Goal: Task Accomplishment & Management: Use online tool/utility

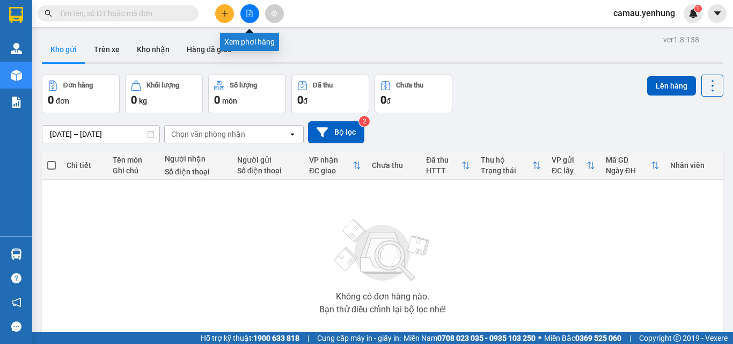
click at [247, 17] on button at bounding box center [249, 13] width 19 height 19
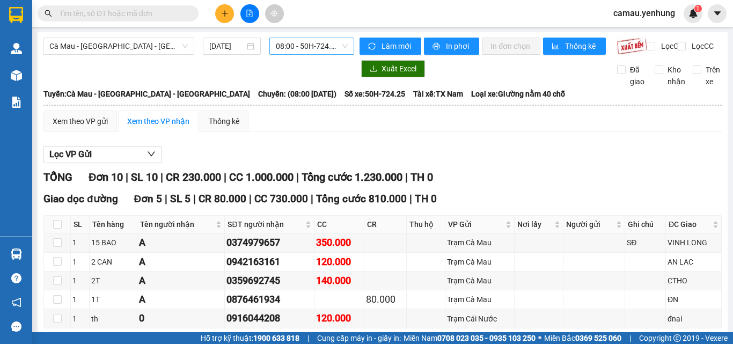
click at [335, 41] on span "08:00 - 50H-724.25" at bounding box center [312, 46] width 72 height 16
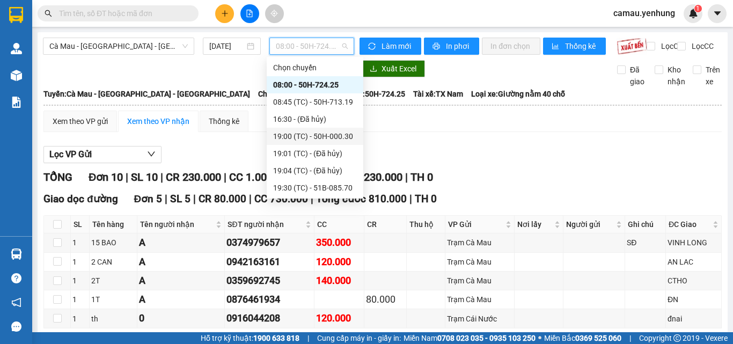
click at [300, 137] on div "19:00 (TC) - 50H-000.30" at bounding box center [315, 136] width 84 height 12
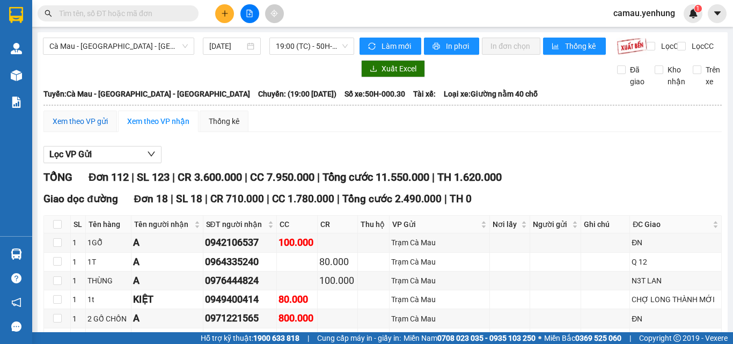
click at [89, 127] on div "Xem theo VP gửi" at bounding box center [80, 121] width 55 height 12
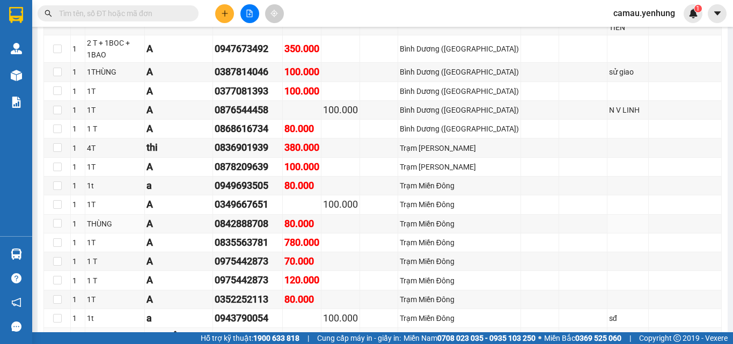
scroll to position [1556, 0]
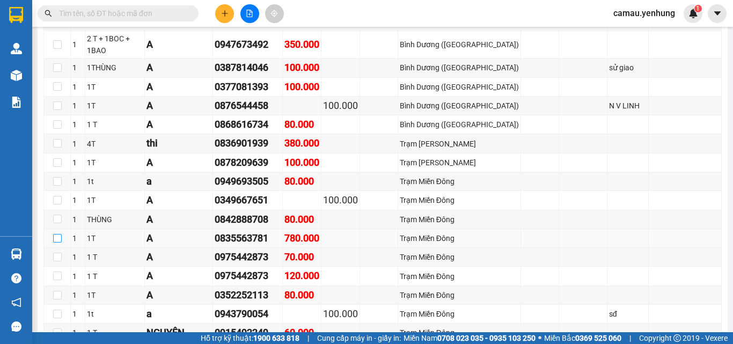
click at [59, 234] on input "checkbox" at bounding box center [57, 238] width 9 height 9
checkbox input "true"
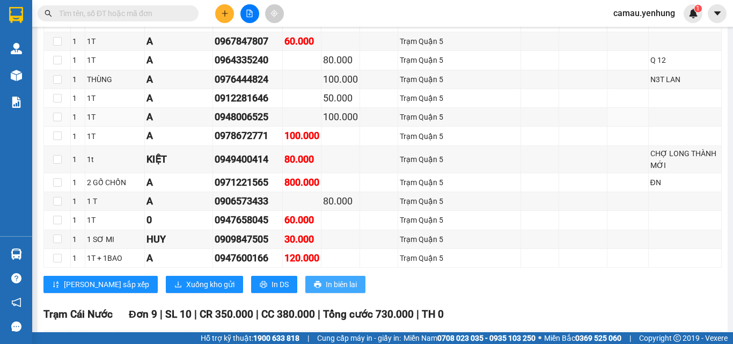
scroll to position [2039, 0]
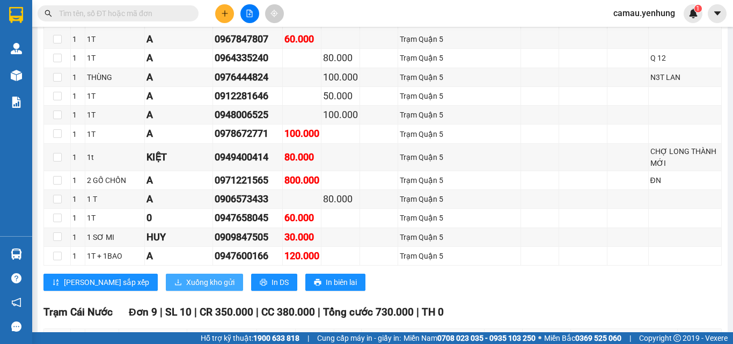
click at [186, 276] on span "Xuống kho gửi" at bounding box center [210, 282] width 48 height 12
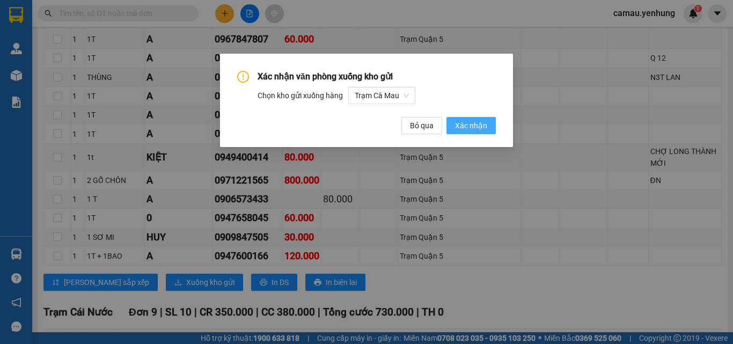
click at [480, 123] on span "Xác nhận" at bounding box center [471, 126] width 32 height 12
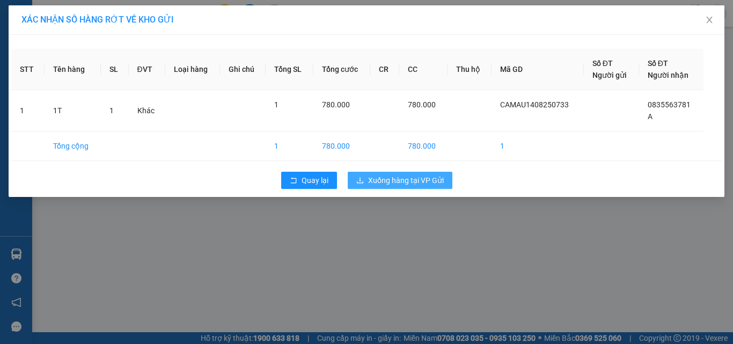
click at [419, 183] on span "Xuống hàng tại VP Gửi" at bounding box center [406, 180] width 76 height 12
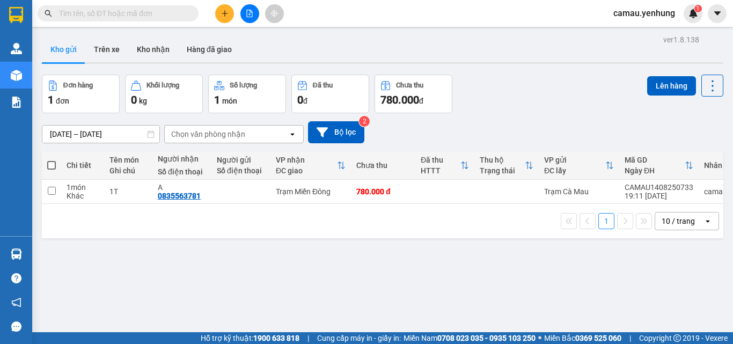
click at [52, 167] on span at bounding box center [51, 165] width 9 height 9
click at [52, 160] on input "checkbox" at bounding box center [52, 160] width 0 height 0
checkbox input "true"
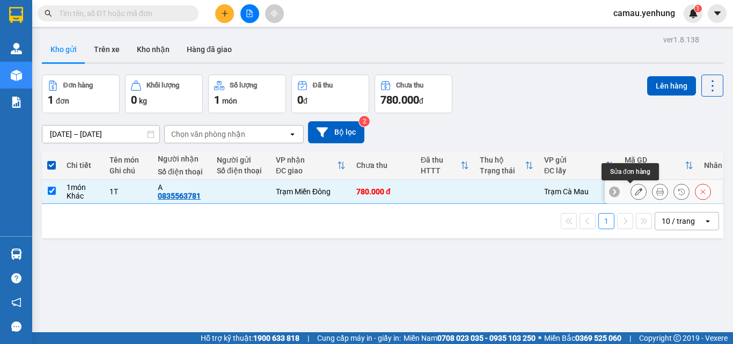
click at [635, 193] on icon at bounding box center [639, 192] width 8 height 8
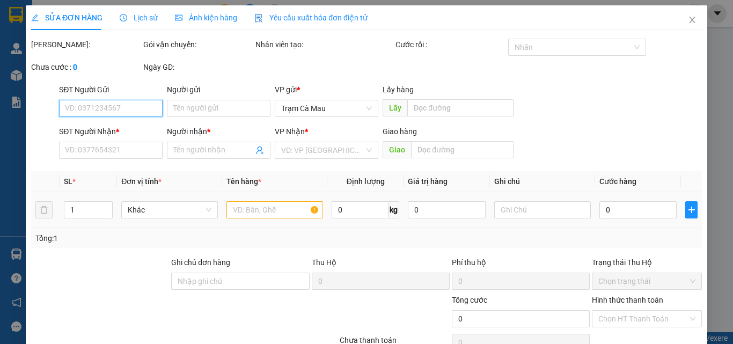
type input "0835563781"
type input "A"
type input "780.000"
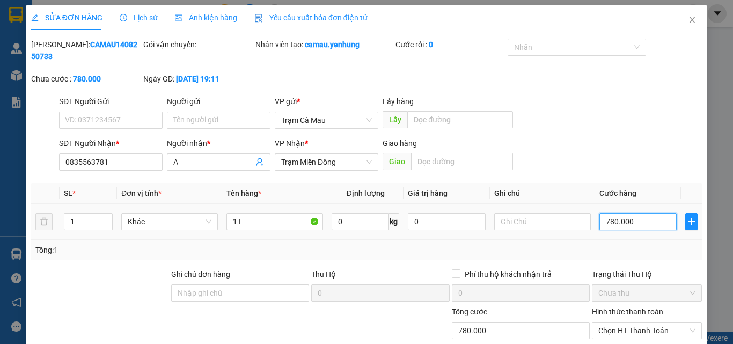
click at [632, 213] on input "780.000" at bounding box center [637, 221] width 77 height 17
type input "0"
type input "8"
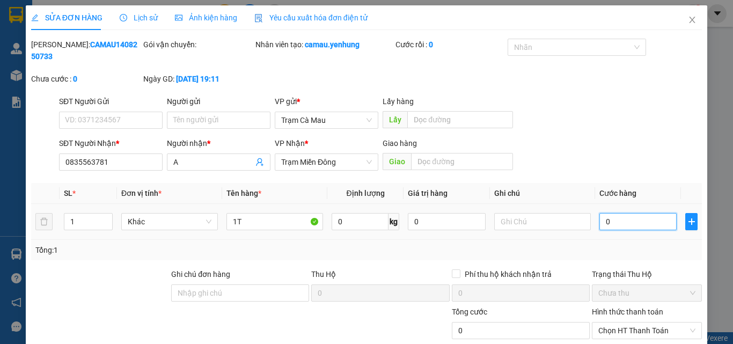
type input "8"
type input "08"
type input "80"
click at [364, 154] on span "Trạm Miền Đông" at bounding box center [326, 162] width 91 height 16
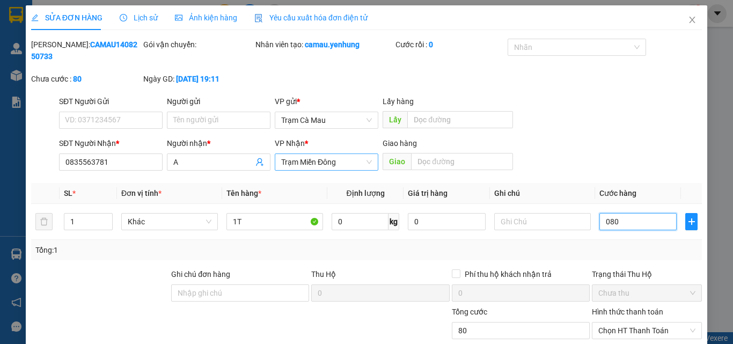
type input "080"
type input "80.000"
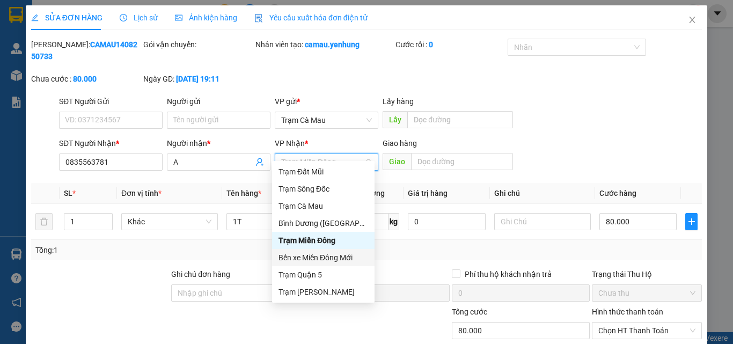
click at [327, 258] on div "Bến xe Miền Đông Mới" at bounding box center [323, 258] width 90 height 12
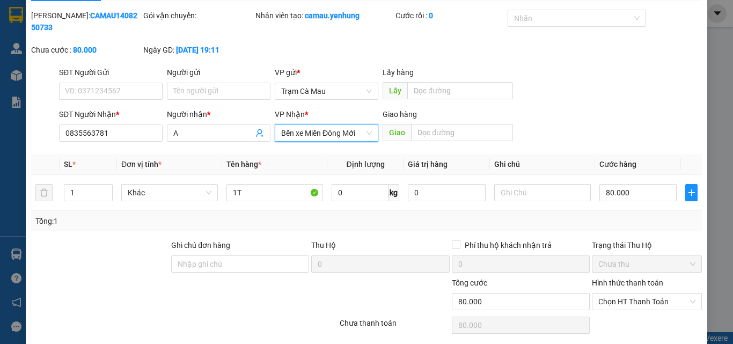
scroll to position [55, 0]
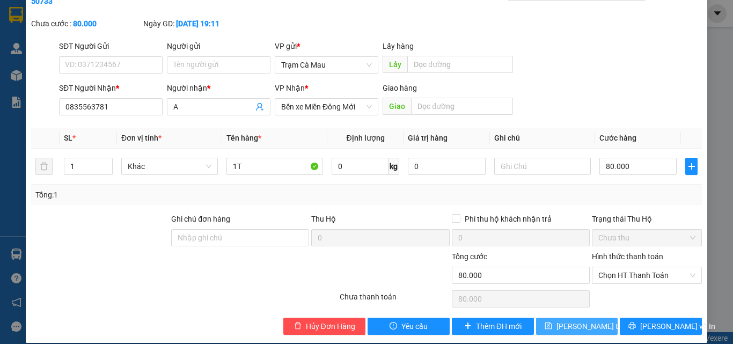
click at [563, 320] on span "[PERSON_NAME] thay đổi" at bounding box center [599, 326] width 86 height 12
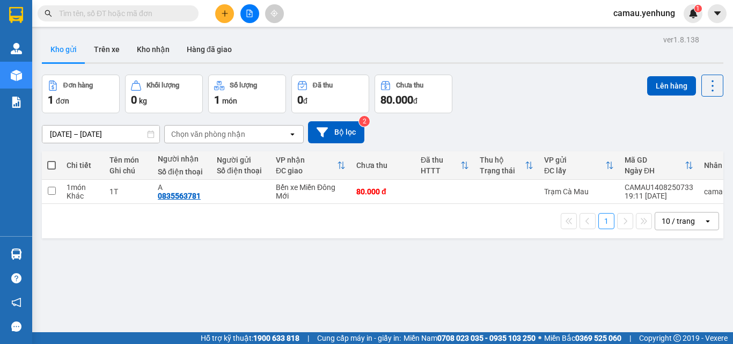
click at [50, 163] on span at bounding box center [51, 165] width 9 height 9
click at [52, 160] on input "checkbox" at bounding box center [52, 160] width 0 height 0
checkbox input "true"
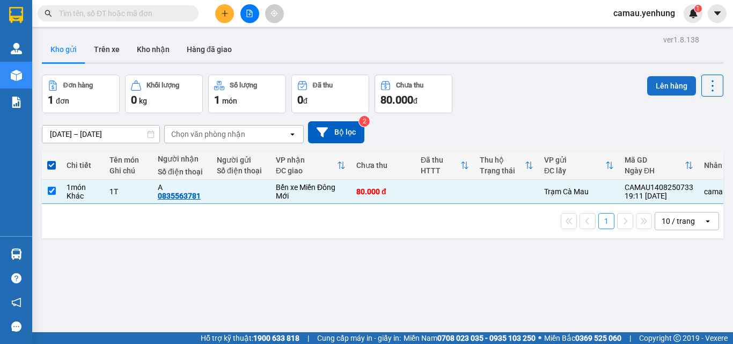
click at [664, 89] on button "Lên hàng" at bounding box center [671, 85] width 49 height 19
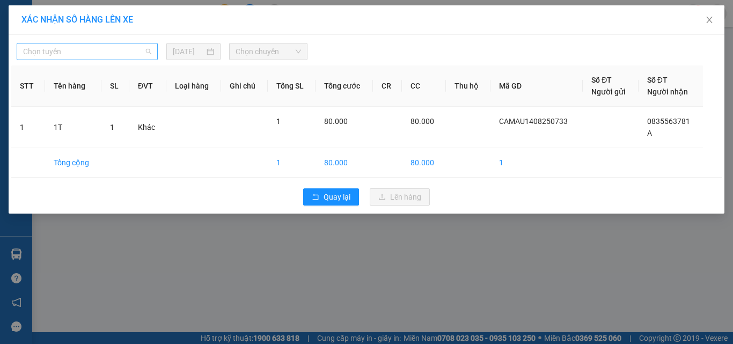
click at [109, 51] on span "Chọn tuyến" at bounding box center [87, 51] width 128 height 16
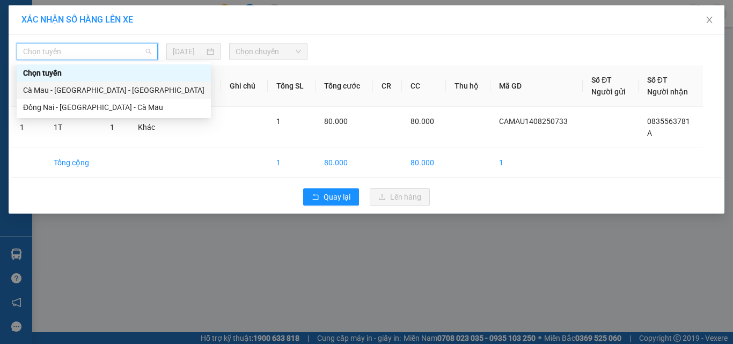
click at [92, 91] on div "Cà Mau - [GEOGRAPHIC_DATA] - [GEOGRAPHIC_DATA]" at bounding box center [113, 90] width 181 height 12
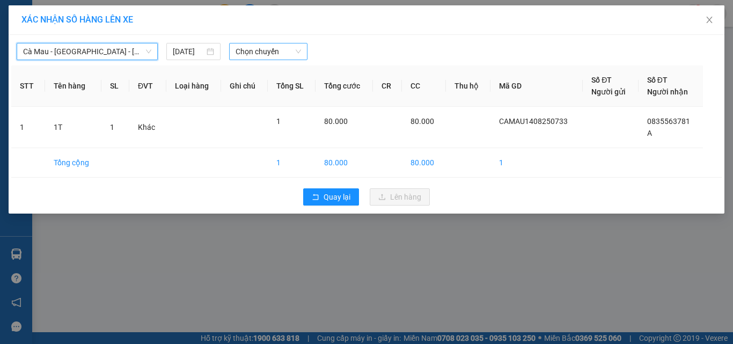
click at [292, 49] on span "Chọn chuyến" at bounding box center [269, 51] width 66 height 16
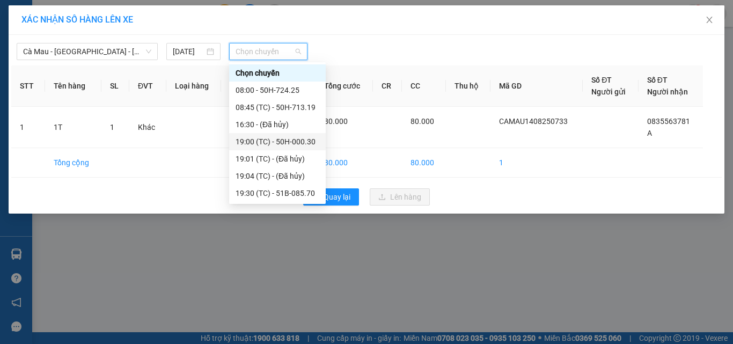
click at [277, 144] on div "19:00 (TC) - 50H-000.30" at bounding box center [278, 142] width 84 height 12
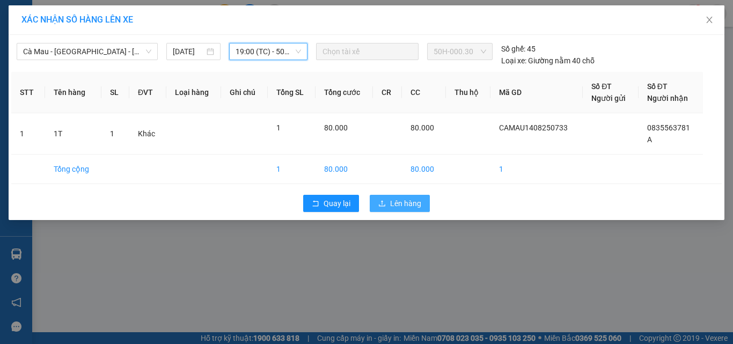
click at [403, 203] on span "Lên hàng" at bounding box center [405, 203] width 31 height 12
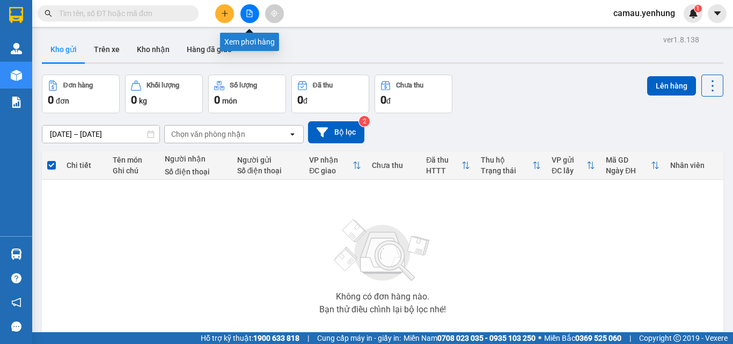
click at [250, 18] on button at bounding box center [249, 13] width 19 height 19
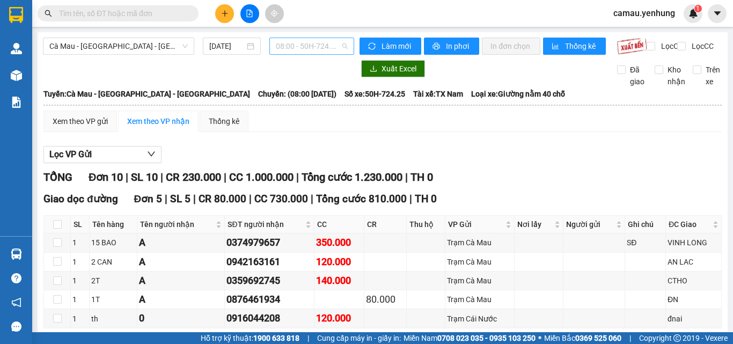
click at [346, 47] on div "08:00 - 50H-724.25" at bounding box center [311, 46] width 85 height 17
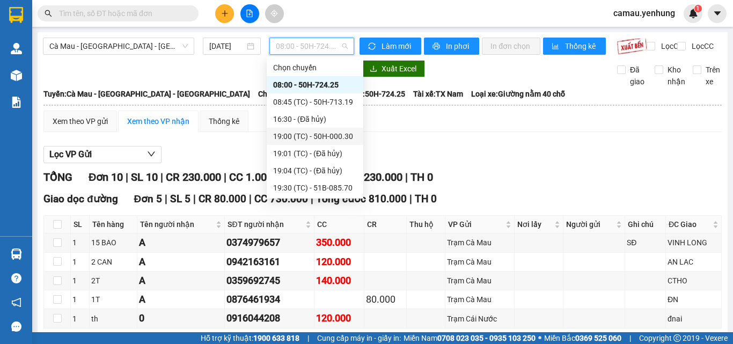
click at [338, 134] on div "19:00 (TC) - 50H-000.30" at bounding box center [315, 136] width 84 height 12
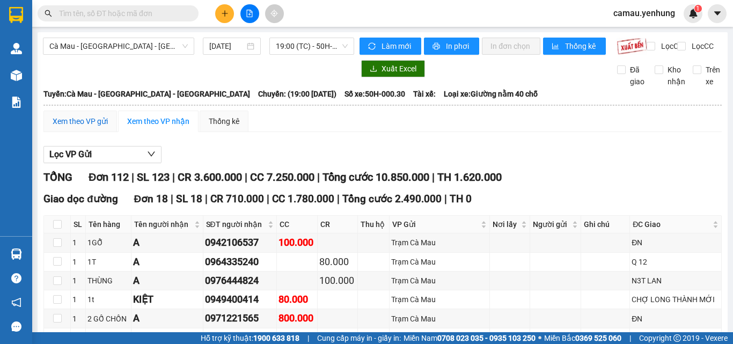
click at [82, 127] on div "Xem theo VP gửi" at bounding box center [80, 121] width 55 height 12
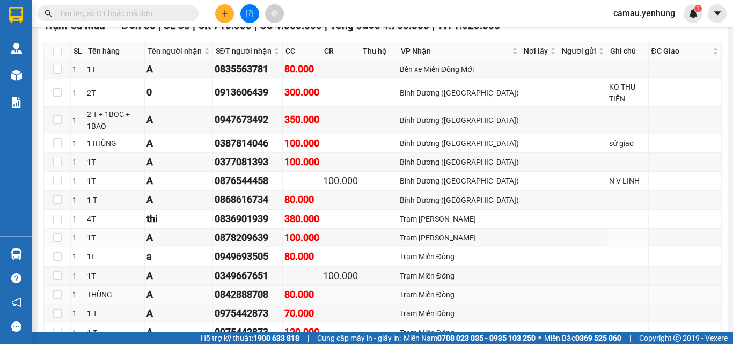
scroll to position [1551, 0]
